Goal: Find specific page/section: Find specific page/section

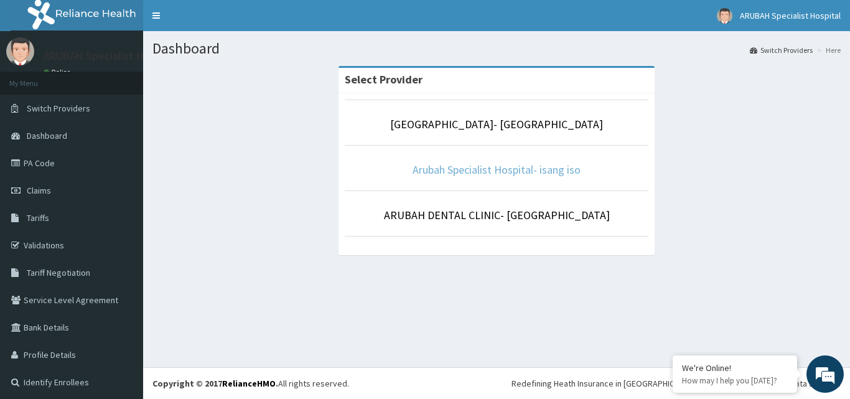
click at [491, 177] on link "Arubah Specialist Hospital- isang iso" at bounding box center [497, 169] width 168 height 14
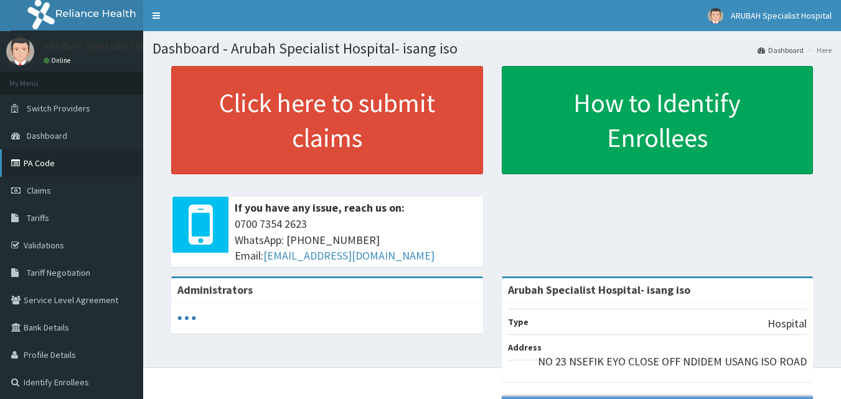
click at [19, 169] on link "PA Code" at bounding box center [71, 162] width 143 height 27
